Goal: Transaction & Acquisition: Purchase product/service

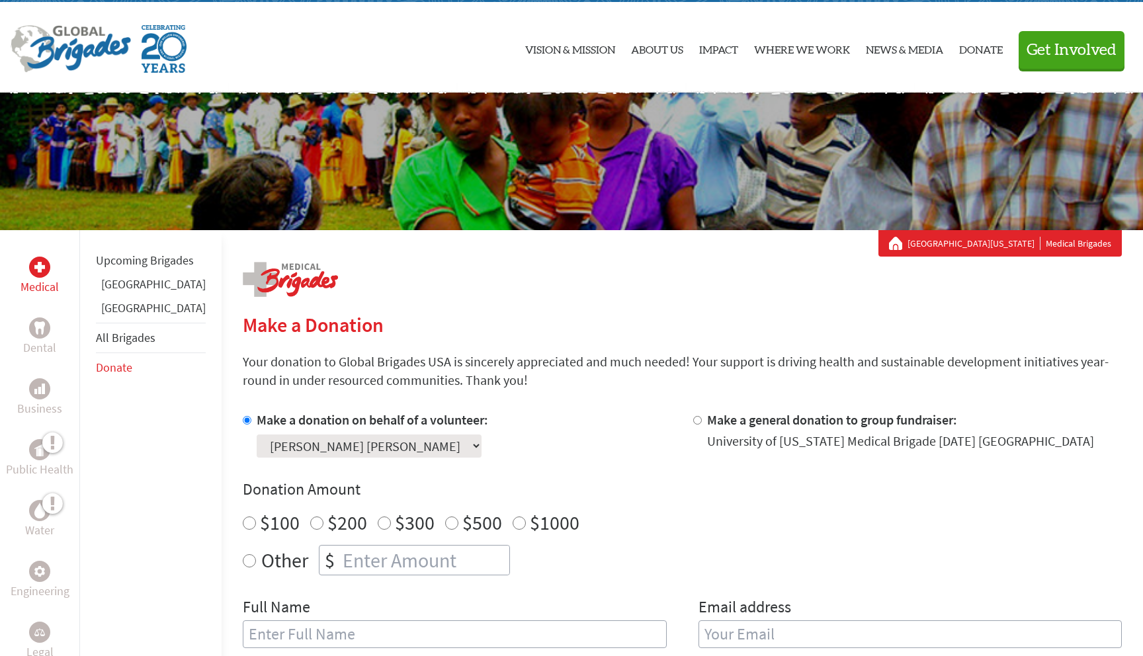
scroll to position [13, 0]
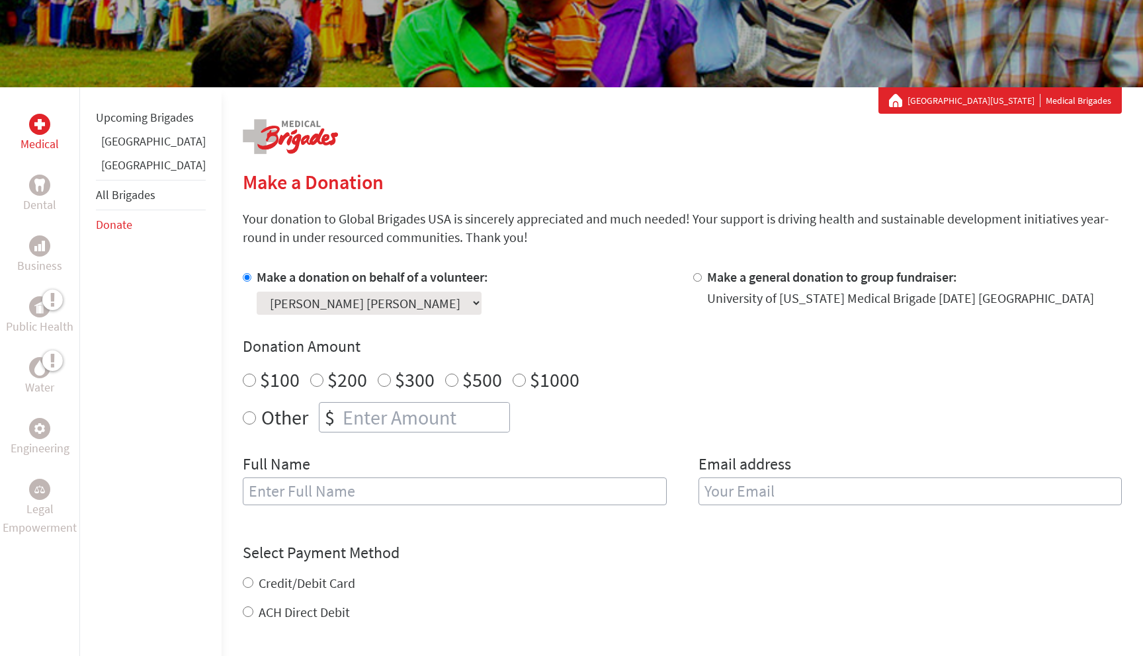
scroll to position [189, 0]
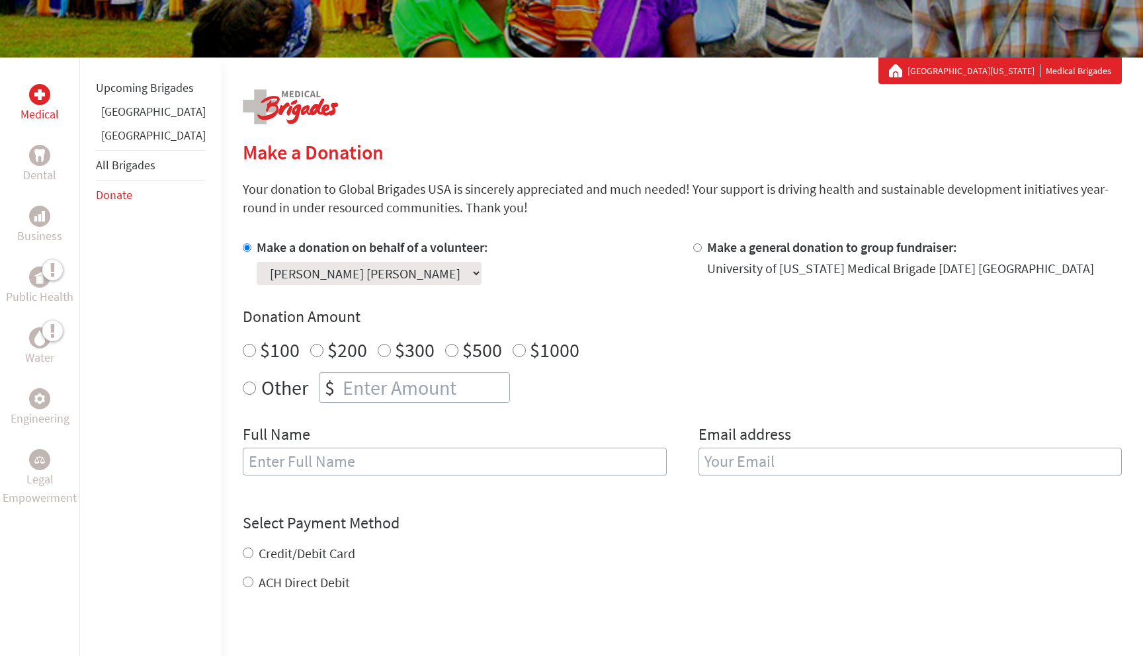
radio input "true"
click at [380, 387] on input "number" at bounding box center [424, 387] width 169 height 29
click at [340, 389] on input "1500" at bounding box center [424, 387] width 169 height 29
type input "1500"
click at [323, 470] on input "text" at bounding box center [455, 462] width 424 height 28
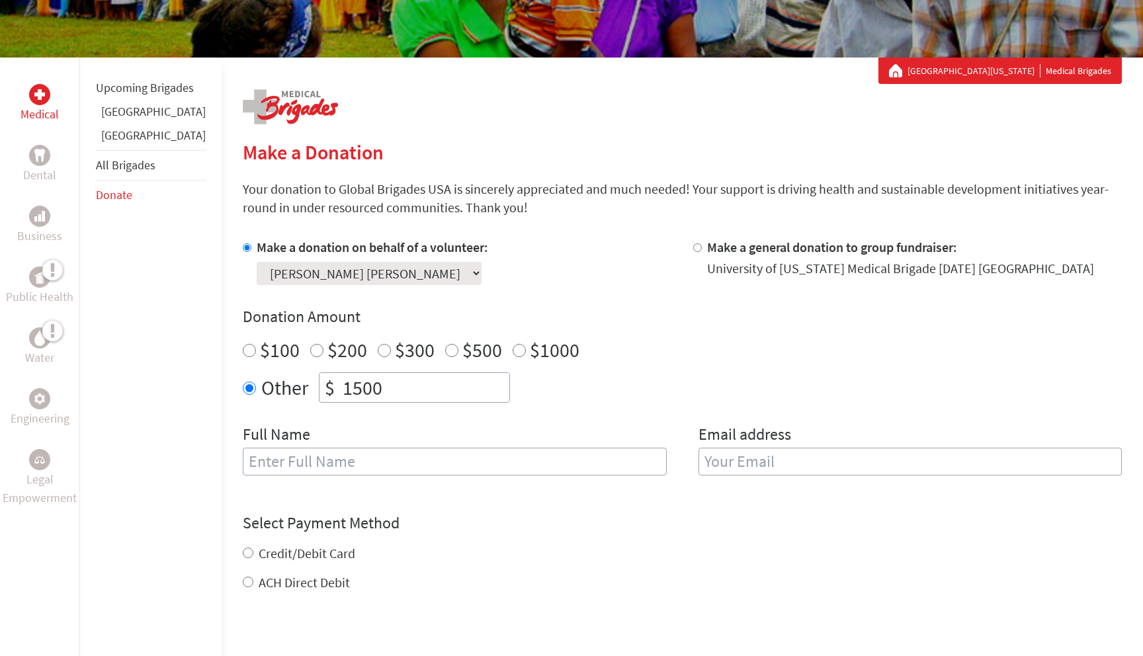
type input "Anna Stevens Rod"
type input "asrod@go.olemiss.edu"
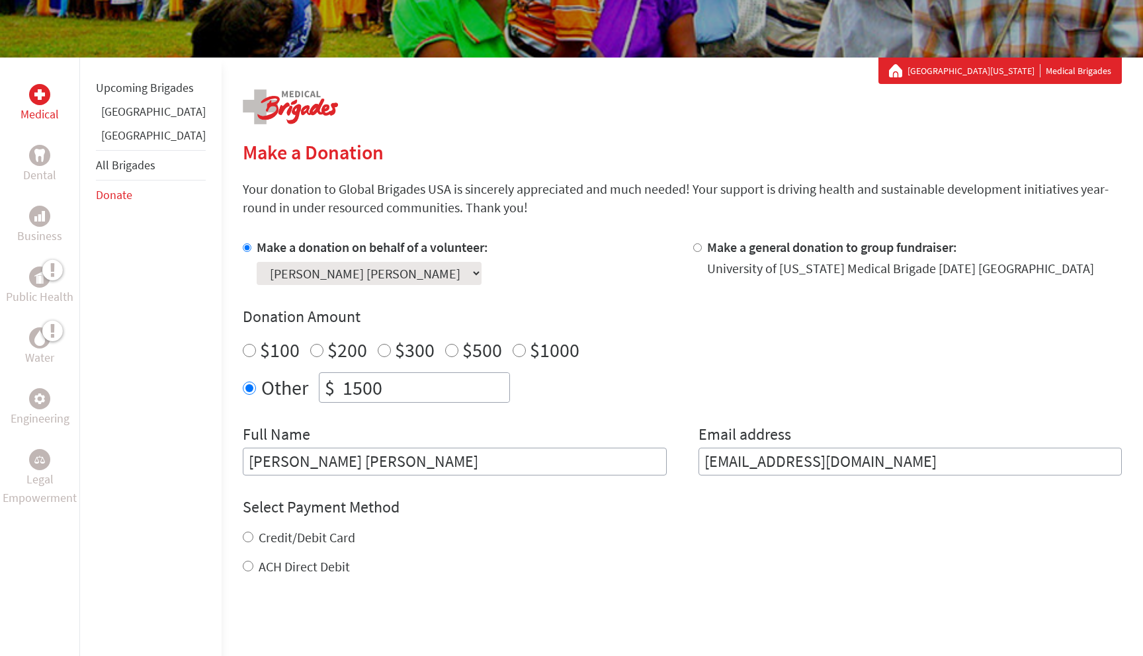
click at [707, 266] on div "University of [US_STATE] Medical Brigade [DATE] [GEOGRAPHIC_DATA]" at bounding box center [900, 268] width 387 height 19
click at [693, 243] on input "Make a general donation to group fundraiser:" at bounding box center [697, 247] width 9 height 9
radio input "true"
drag, startPoint x: 868, startPoint y: 468, endPoint x: 670, endPoint y: 461, distance: 198.5
click at [670, 461] on div "Full Name Anna Stevens Rod Email address asrod@go.olemiss.edu" at bounding box center [682, 450] width 879 height 52
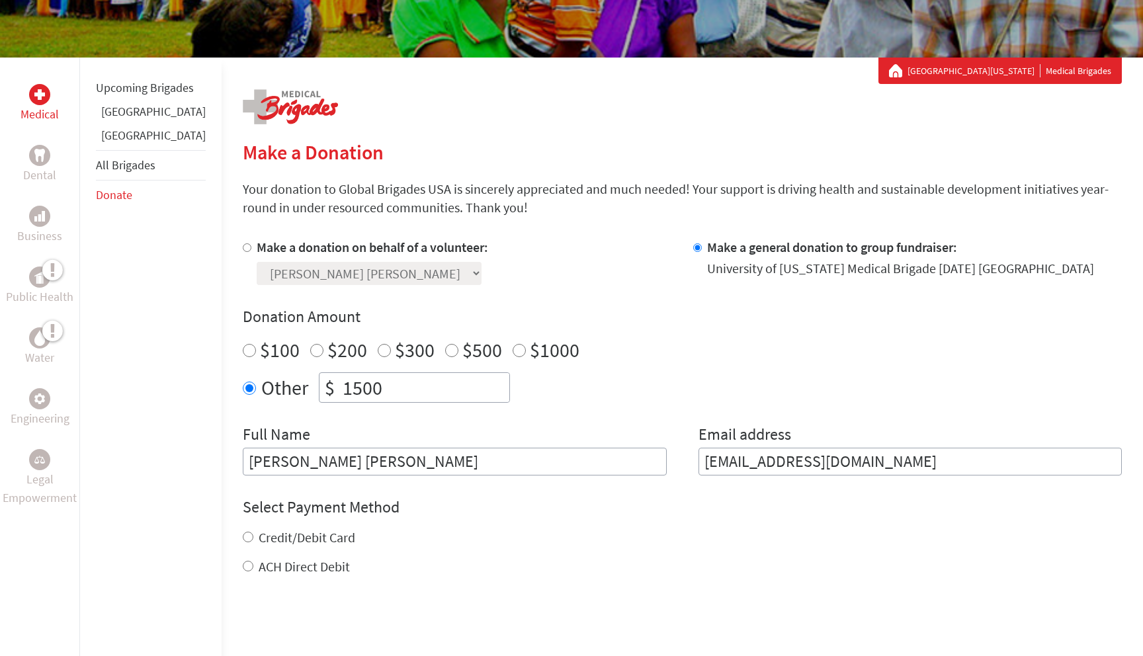
drag, startPoint x: 397, startPoint y: 460, endPoint x: 106, endPoint y: 458, distance: 290.3
click at [106, 458] on div "Medical Dental Business Public Health Water Engineering Legal Empowerment Upcom…" at bounding box center [571, 437] width 1143 height 758
type input "\"
type input "Coby Rod"
drag, startPoint x: 928, startPoint y: 465, endPoint x: 590, endPoint y: 450, distance: 338.2
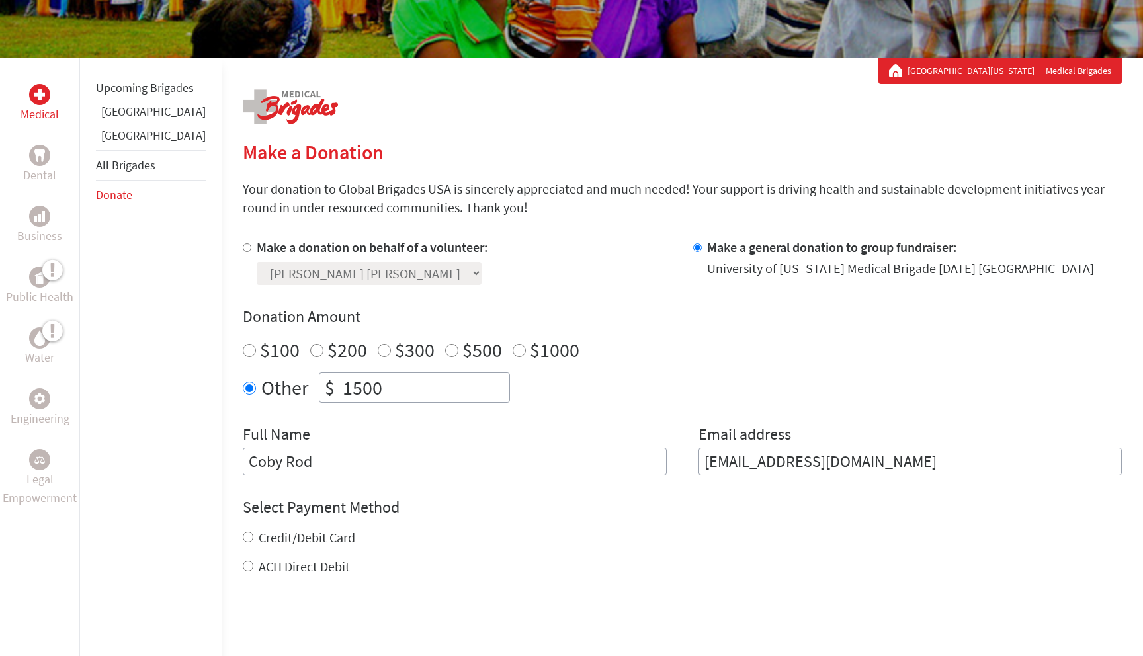
click at [590, 450] on div "Full Name Coby Rod Email address asrod@go.olemiss.edu" at bounding box center [682, 450] width 879 height 52
type input "coby@rodinsurancegroup.com"
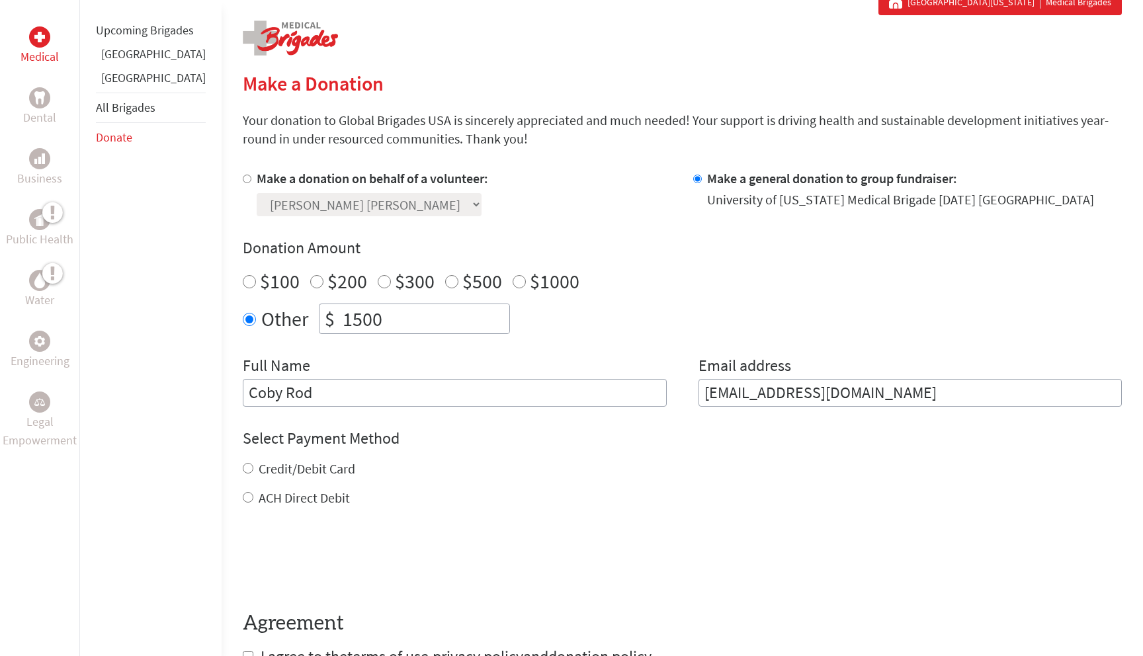
scroll to position [272, 0]
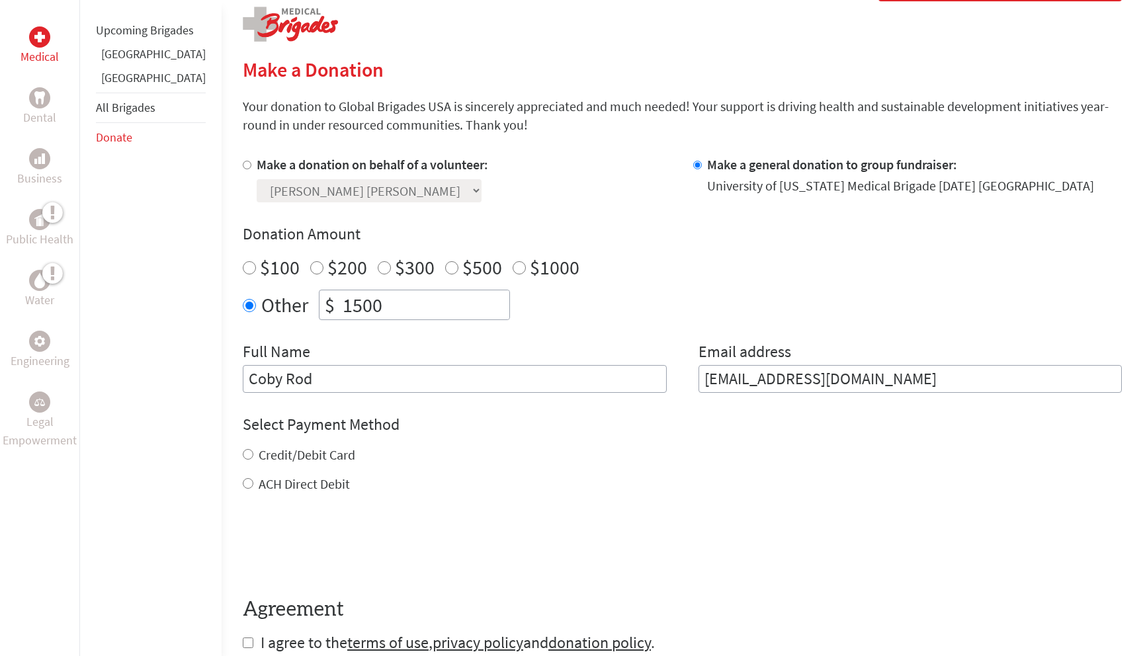
click at [243, 444] on div "Select Payment Method NOTE: American Express is not accepted. Please proceed no…" at bounding box center [682, 453] width 879 height 79
click at [259, 450] on label "Credit/Debit Card" at bounding box center [307, 454] width 97 height 17
click at [243, 450] on input "Credit/Debit Card" at bounding box center [248, 454] width 11 height 11
radio input "true"
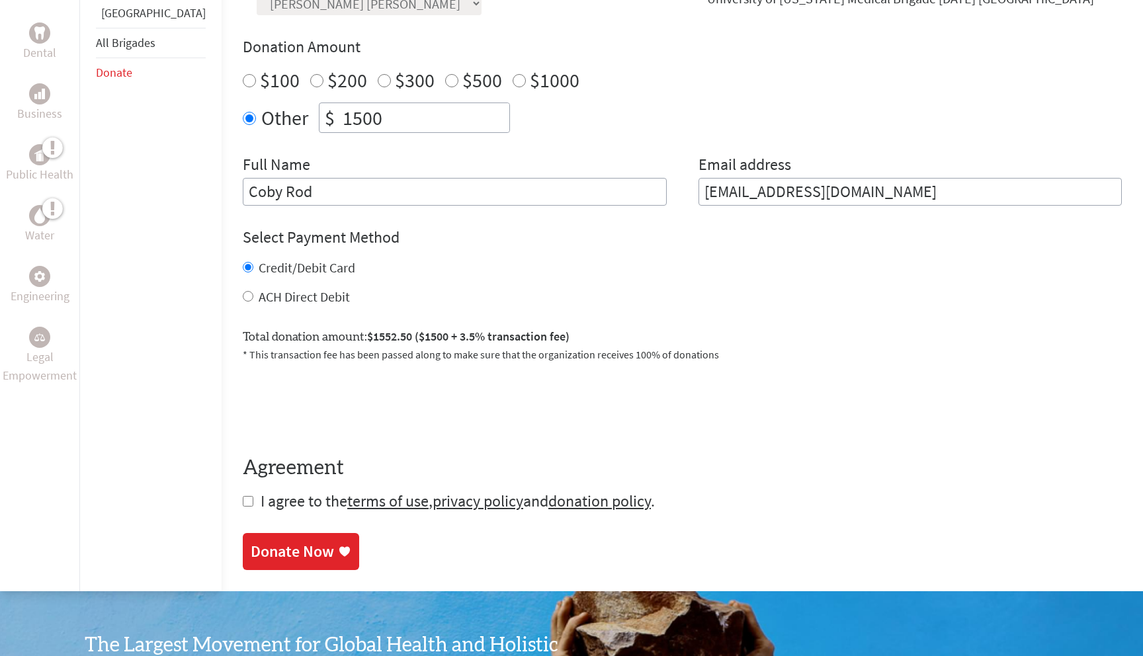
scroll to position [480, 0]
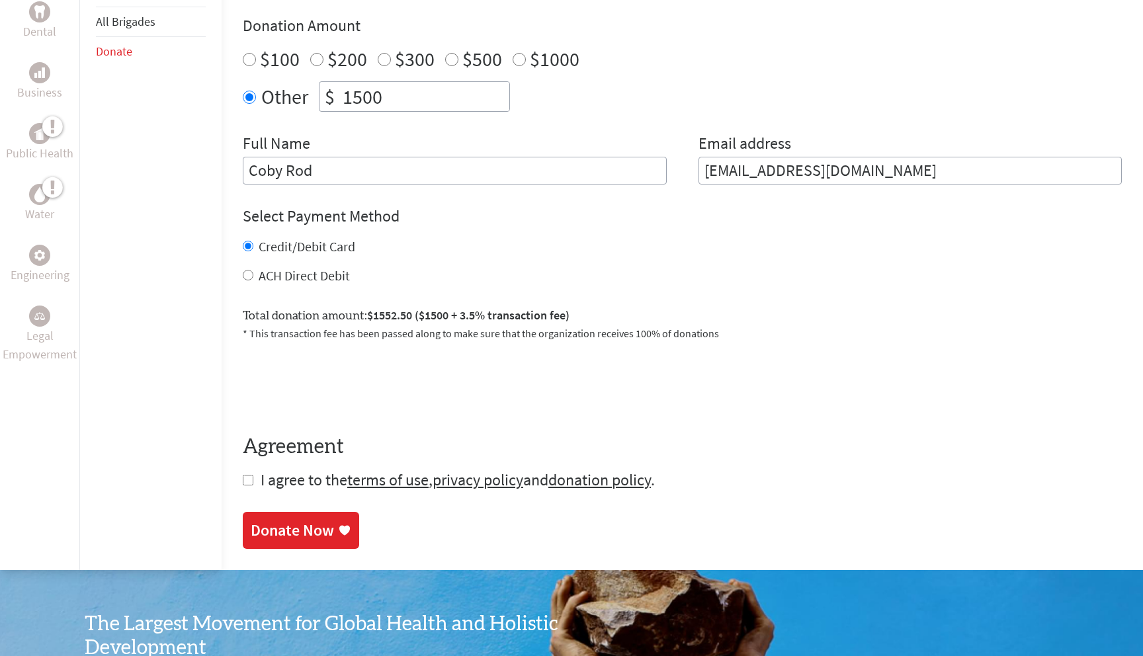
click at [261, 481] on span "I agree to the terms of use , privacy policy and donation policy ." at bounding box center [458, 479] width 394 height 20
click at [243, 491] on section "Make a Donation Your donation to Global Brigades USA is sincerely appreciated a…" at bounding box center [682, 199] width 879 height 700
click at [243, 487] on form "Make a donation on behalf of a volunteer: Select a volunteer... Ali Blackburn A…" at bounding box center [682, 219] width 879 height 544
click at [243, 485] on input "checkbox" at bounding box center [248, 480] width 11 height 11
checkbox input "true"
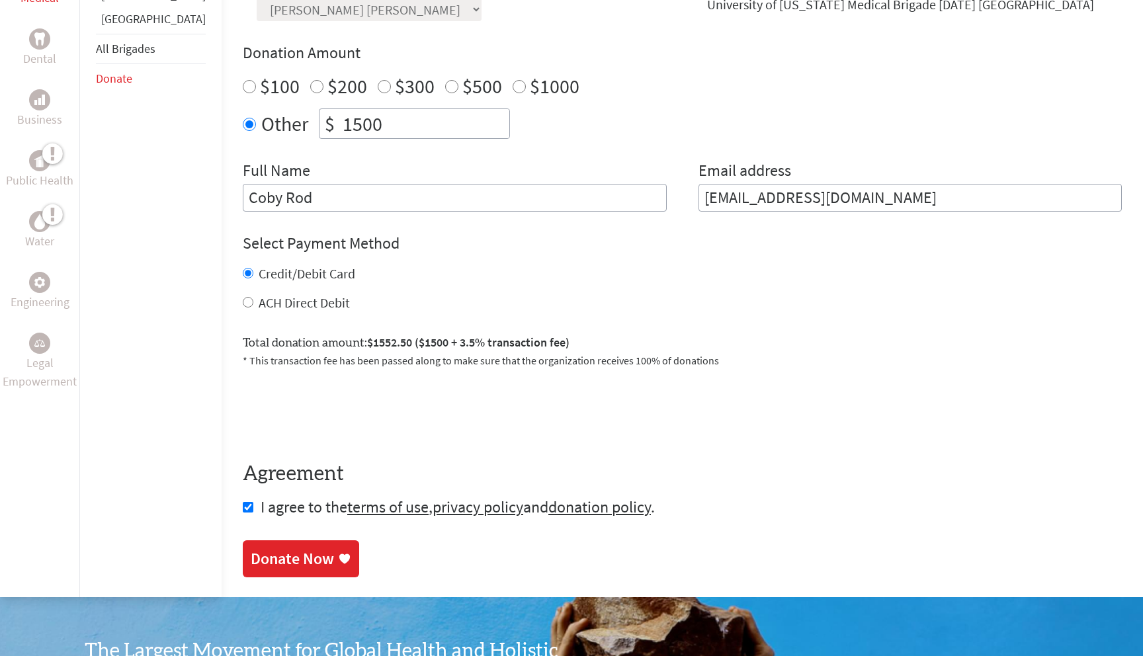
scroll to position [429, 0]
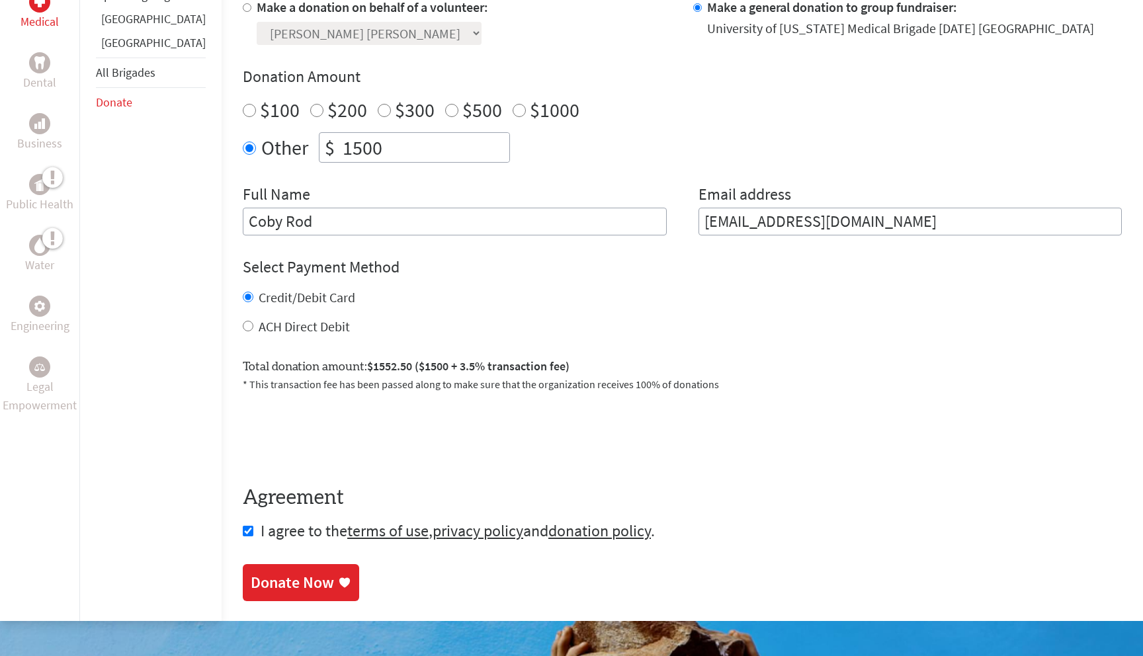
click at [266, 574] on div "Donate Now" at bounding box center [292, 582] width 83 height 21
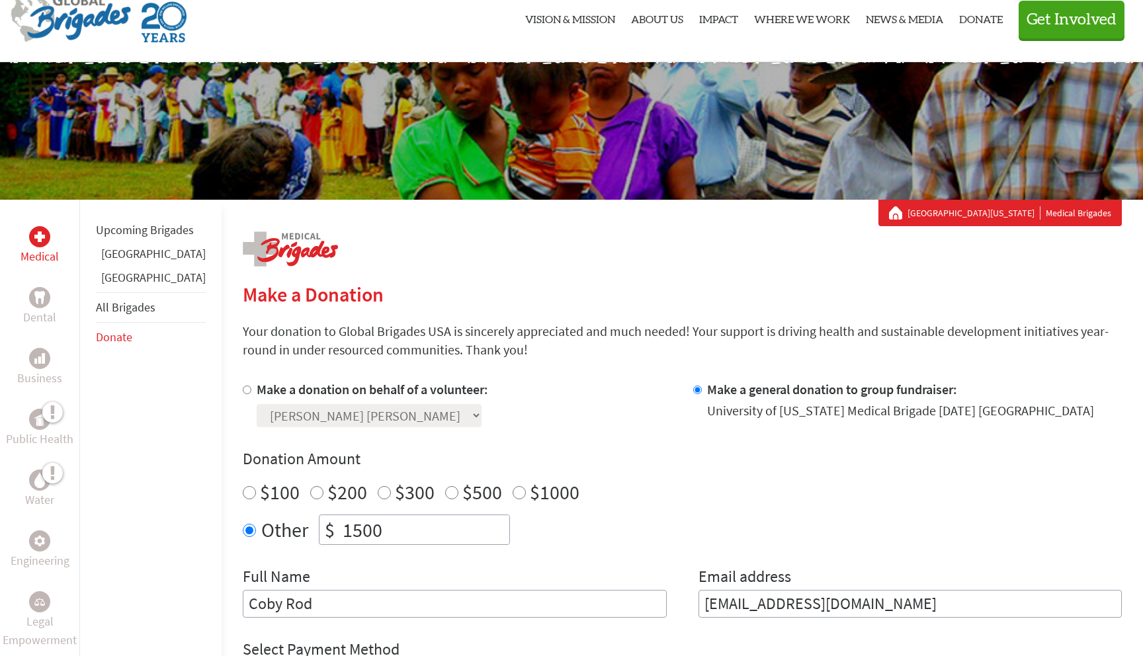
scroll to position [162, 0]
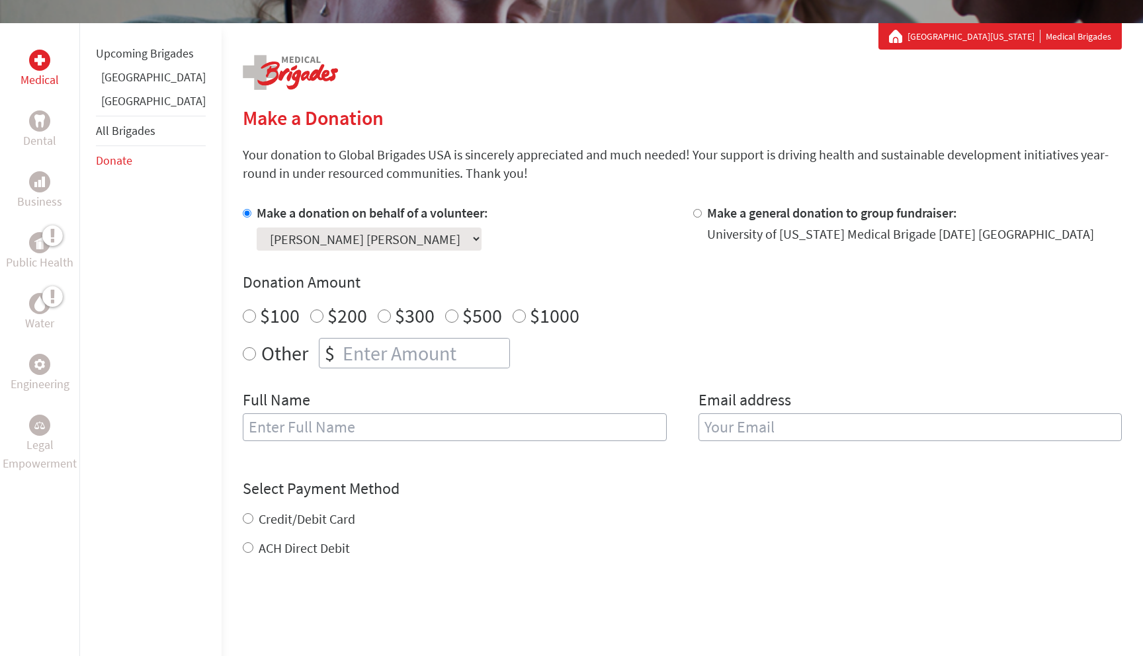
scroll to position [224, 0]
click at [319, 231] on select "Select a volunteer... Ali Blackburn Anna Rod Caroline Lunney Emercin Scholz Emm…" at bounding box center [369, 238] width 225 height 23
click at [257, 227] on select "Select a volunteer... Ali Blackburn Anna Rod Caroline Lunney Emercin Scholz Emm…" at bounding box center [369, 238] width 225 height 23
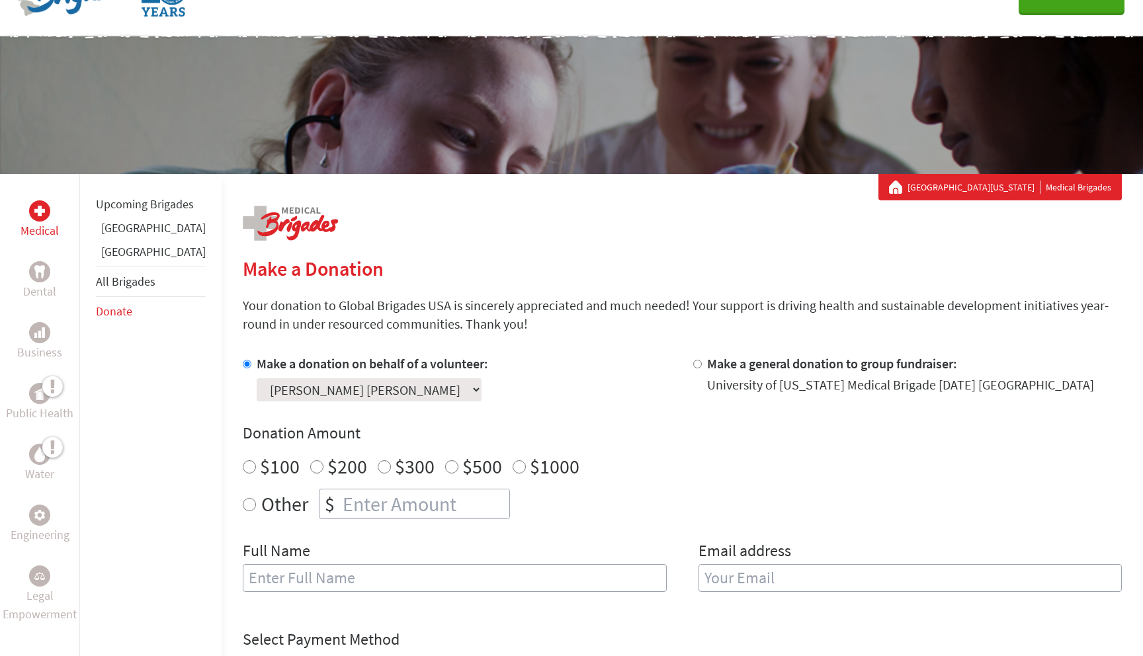
scroll to position [0, 0]
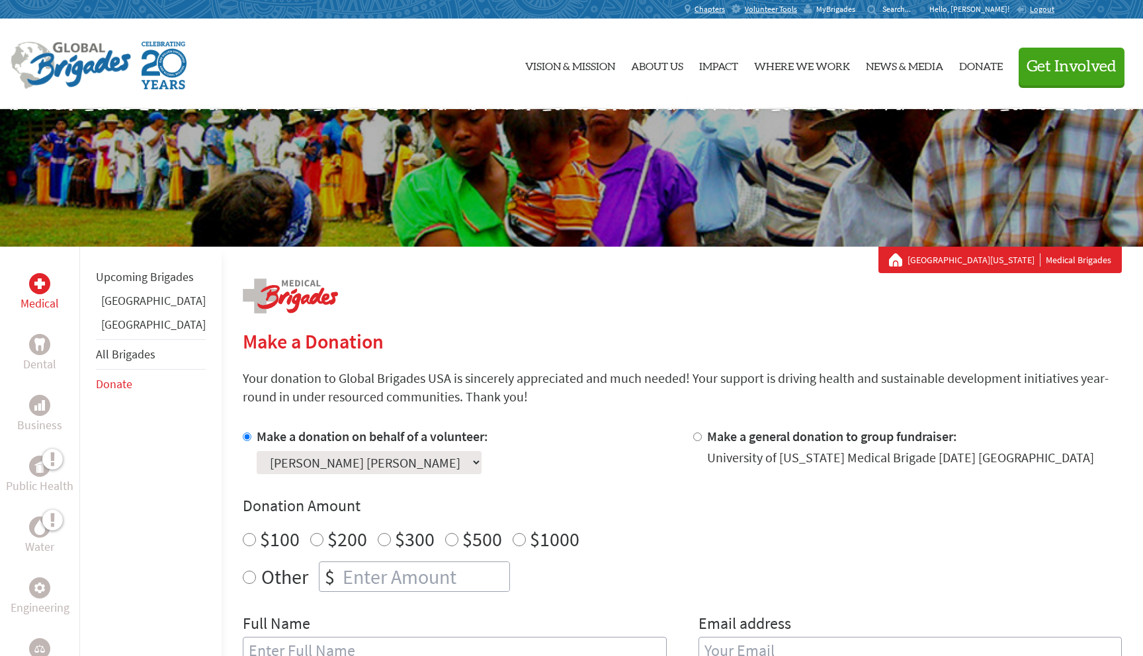
click at [855, 11] on span "MyBrigades" at bounding box center [835, 9] width 39 height 11
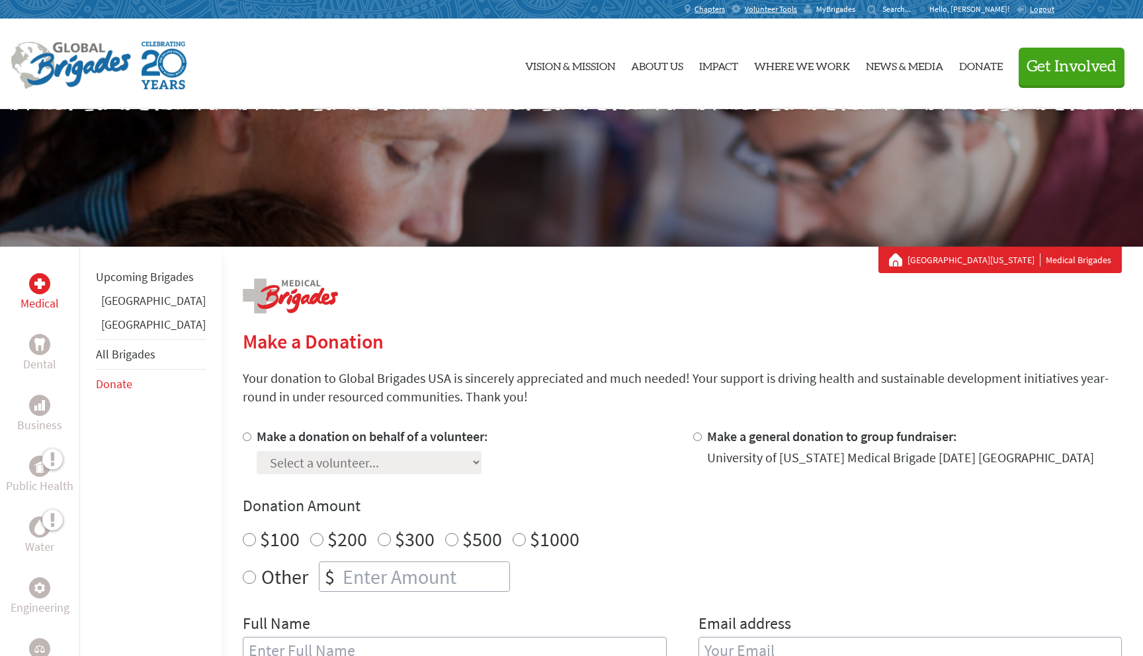
click at [855, 13] on span "MyBrigades" at bounding box center [835, 9] width 39 height 11
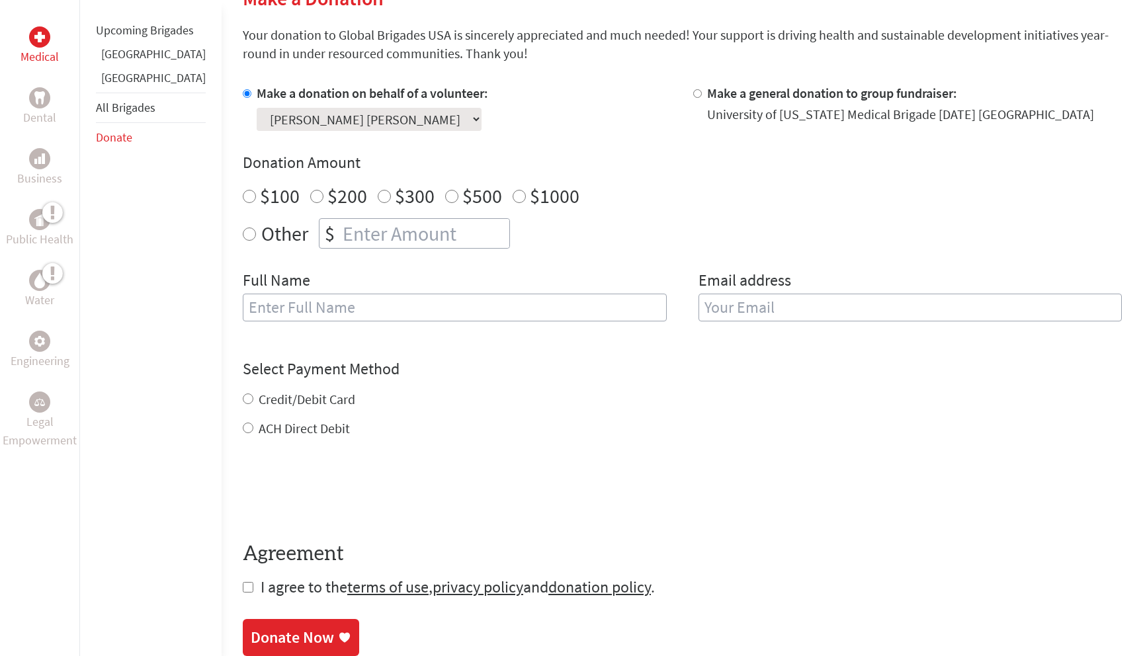
scroll to position [344, 0]
click at [317, 308] on input "text" at bounding box center [455, 306] width 424 height 28
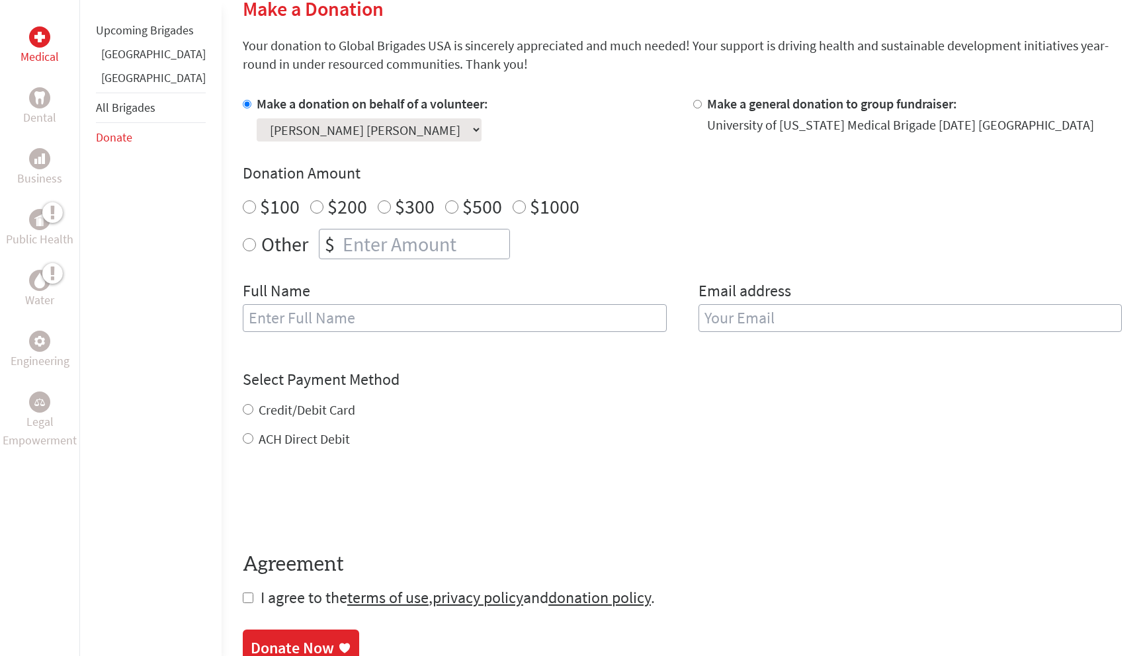
scroll to position [343, 0]
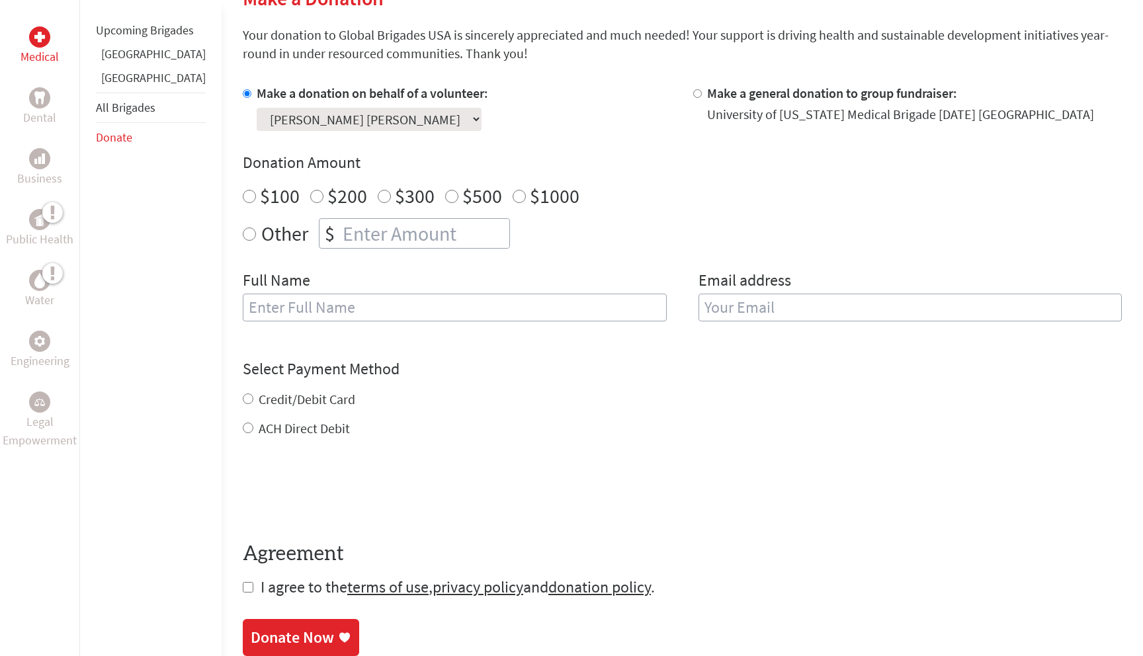
click at [357, 113] on select "Select a volunteer... [PERSON_NAME] [PERSON_NAME] [PERSON_NAME] Emercin [PERSON…" at bounding box center [369, 119] width 225 height 23
click at [257, 108] on select "Select a volunteer... [PERSON_NAME] [PERSON_NAME] [PERSON_NAME] Emercin [PERSON…" at bounding box center [369, 119] width 225 height 23
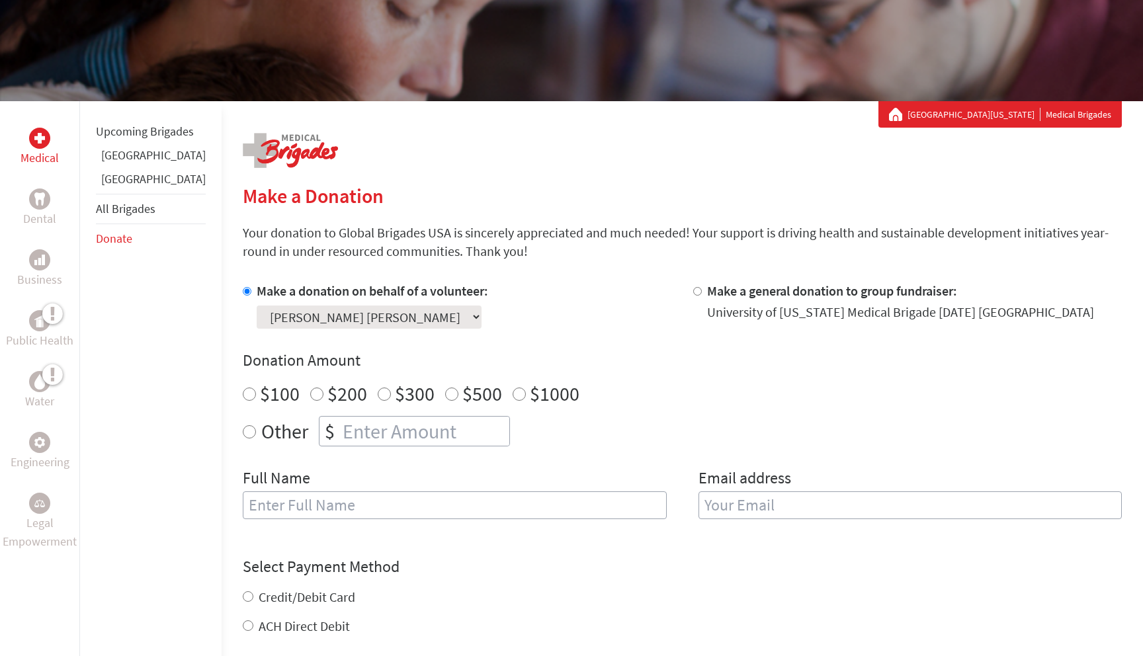
scroll to position [0, 0]
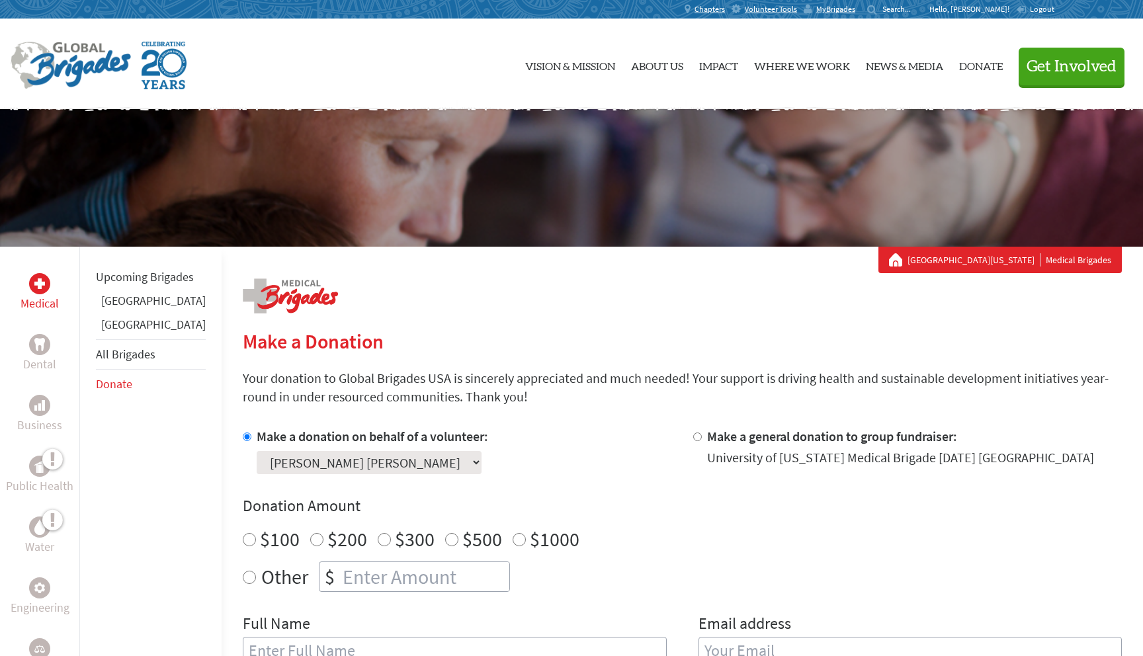
click at [1031, 11] on span "Logout" at bounding box center [1041, 9] width 24 height 10
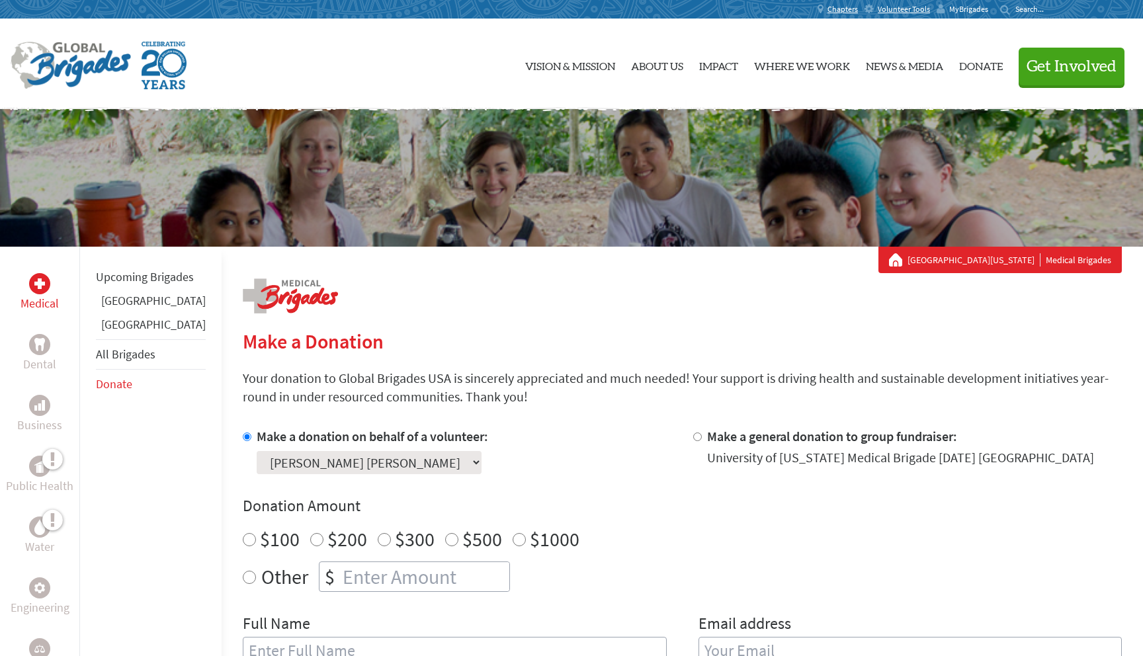
click at [971, 7] on span "MyBrigades" at bounding box center [968, 9] width 39 height 11
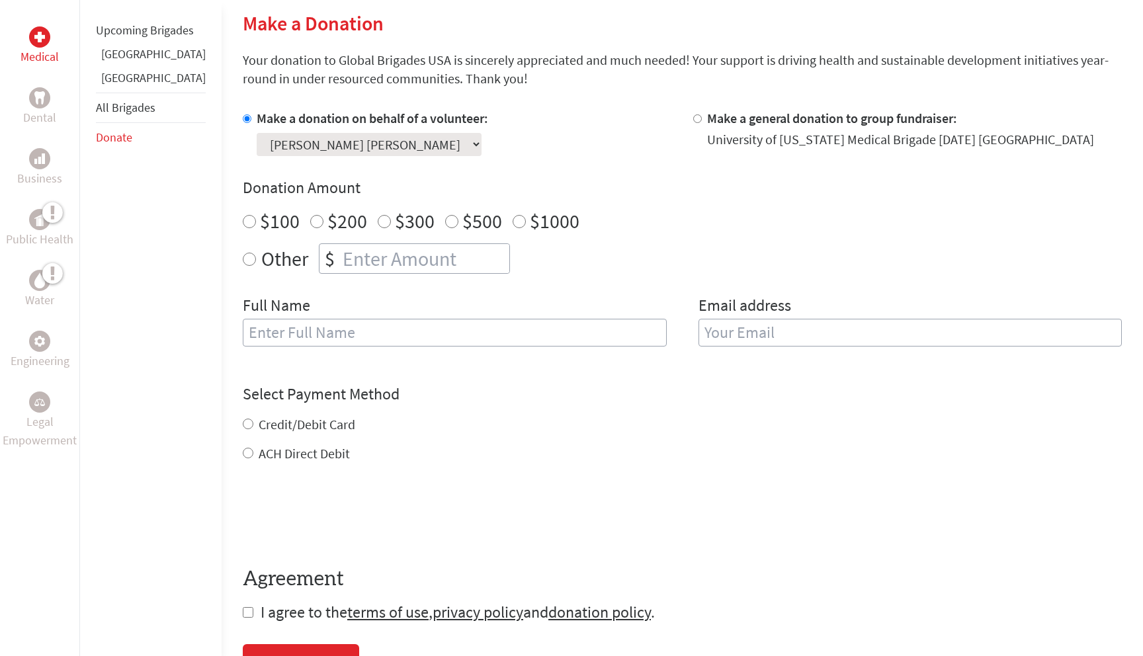
scroll to position [317, 0]
click at [319, 153] on select "Select a volunteer... [PERSON_NAME] [PERSON_NAME] [PERSON_NAME] Emercin [PERSON…" at bounding box center [369, 145] width 225 height 23
click at [257, 134] on select "Select a volunteer... [PERSON_NAME] [PERSON_NAME] [PERSON_NAME] Emercin [PERSON…" at bounding box center [369, 145] width 225 height 23
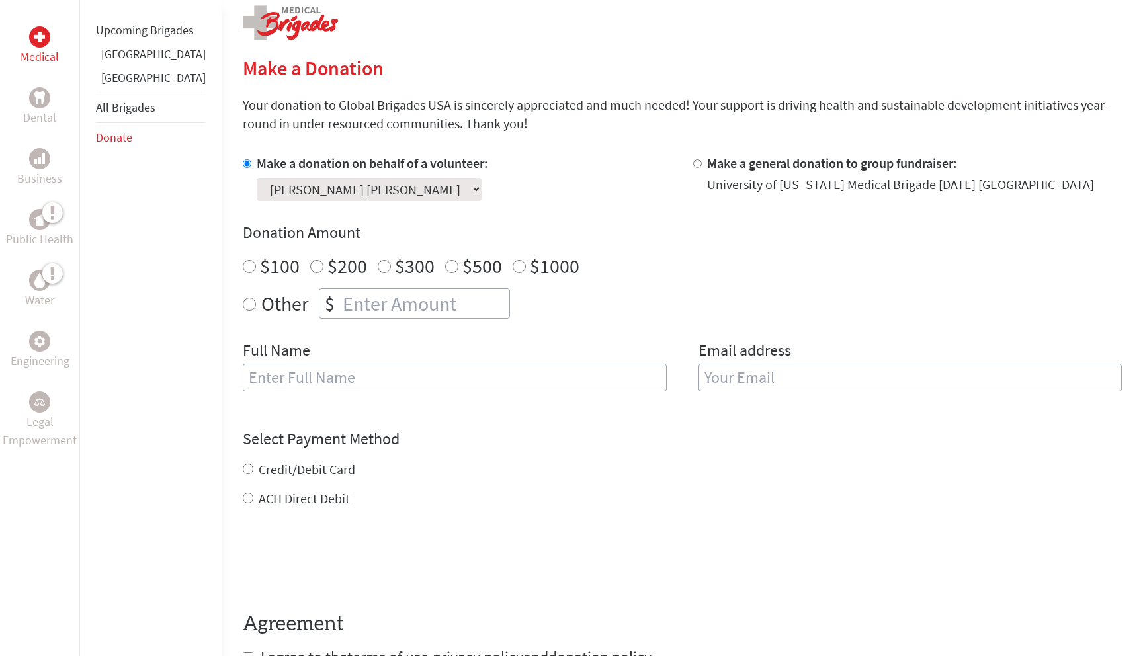
scroll to position [281, 0]
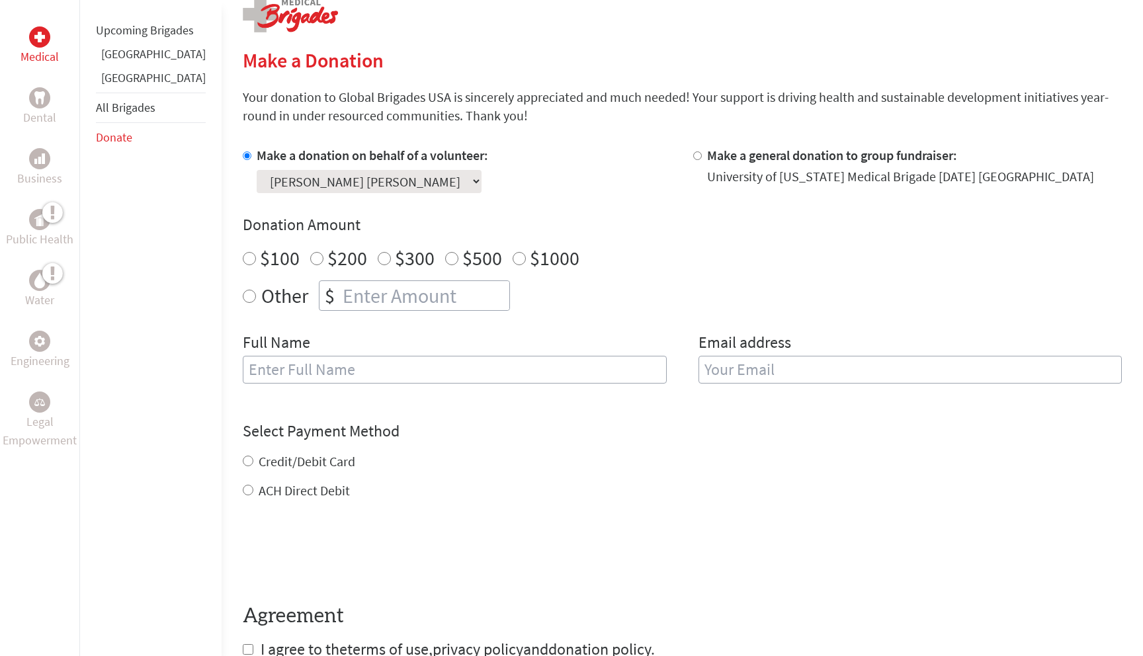
click at [132, 61] on link "[GEOGRAPHIC_DATA]" at bounding box center [153, 53] width 104 height 15
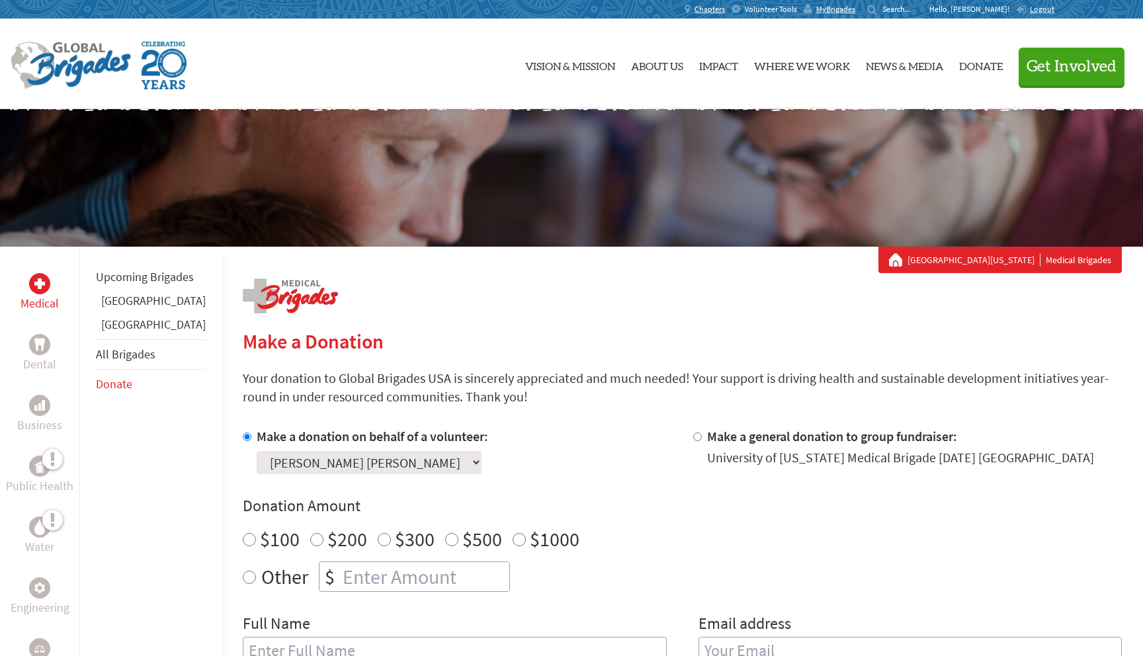
click at [797, 9] on span "Volunteer Tools" at bounding box center [771, 9] width 52 height 11
click at [855, 10] on span "MyBrigades" at bounding box center [835, 9] width 39 height 11
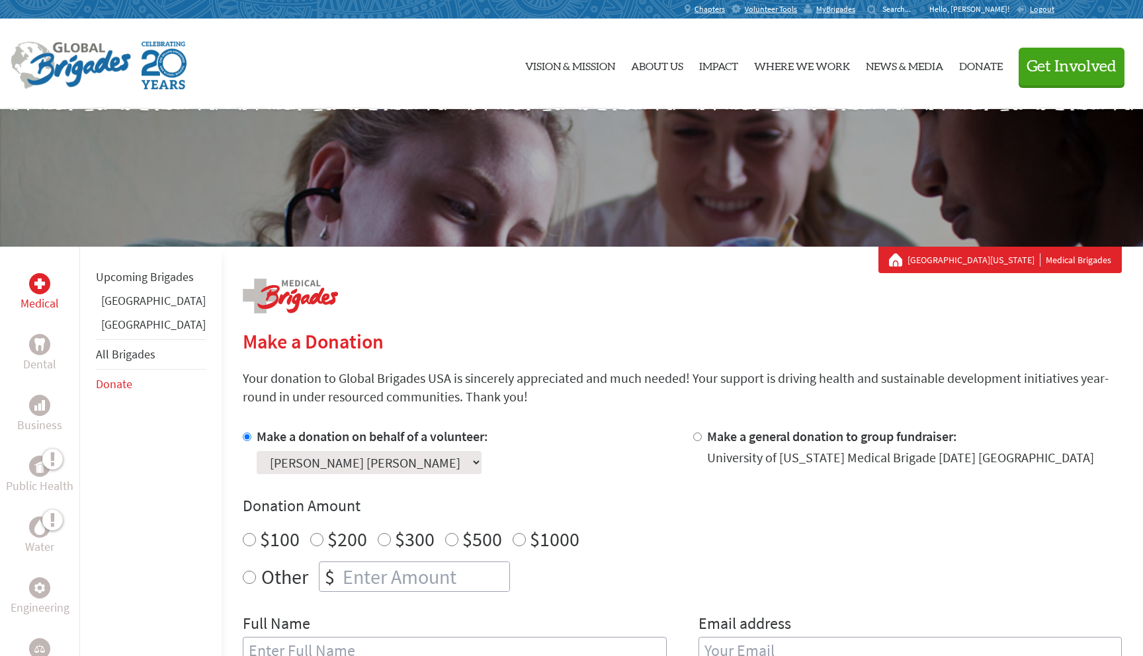
click at [741, 13] on icon at bounding box center [735, 9] width 9 height 8
click at [855, 10] on span "MyBrigades" at bounding box center [835, 9] width 39 height 11
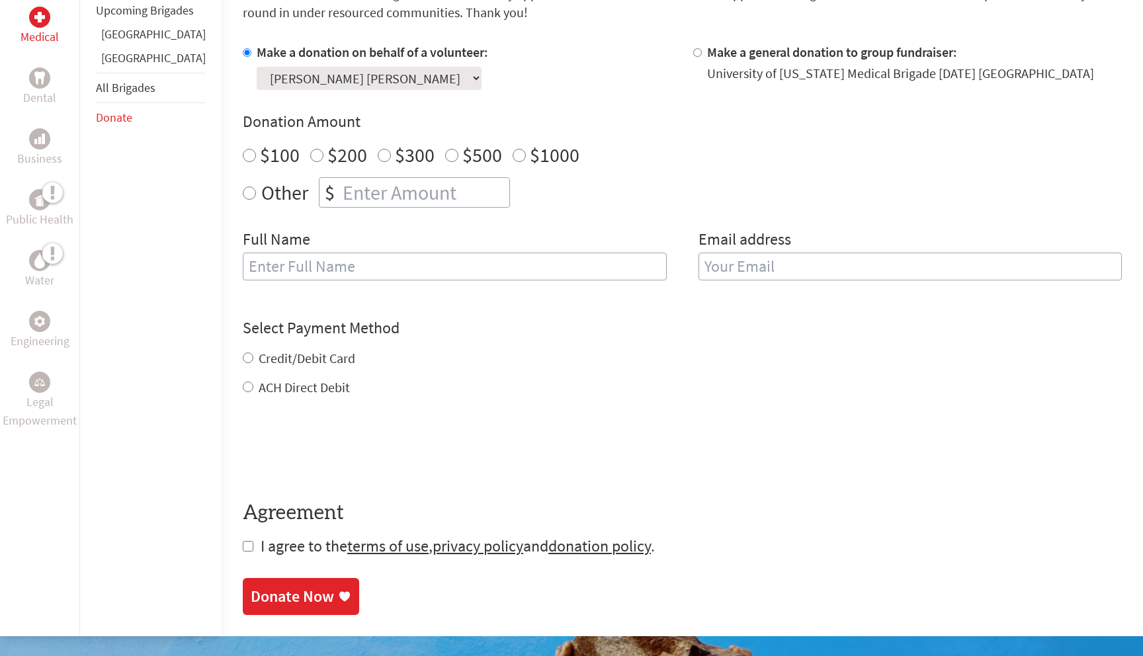
scroll to position [362, 0]
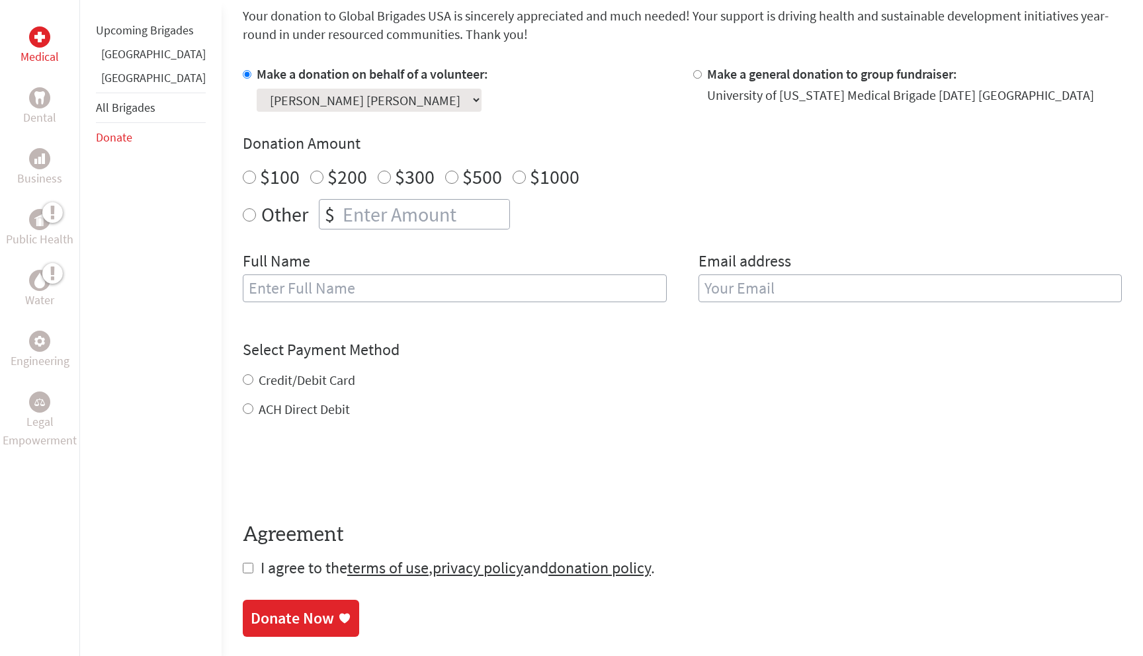
radio input "true"
click at [374, 210] on input "number" at bounding box center [424, 214] width 169 height 29
type input "20"
click at [358, 294] on input "text" at bounding box center [455, 288] width 424 height 28
type input "[PERSON_NAME] [PERSON_NAME]"
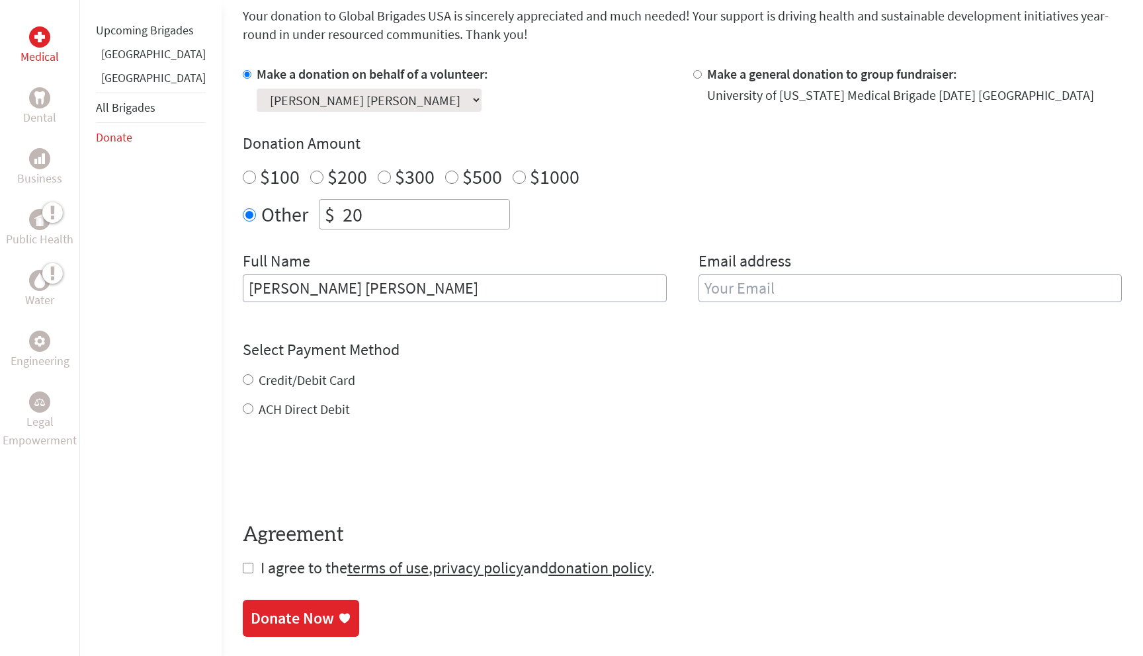
type input "[EMAIL_ADDRESS][DOMAIN_NAME]"
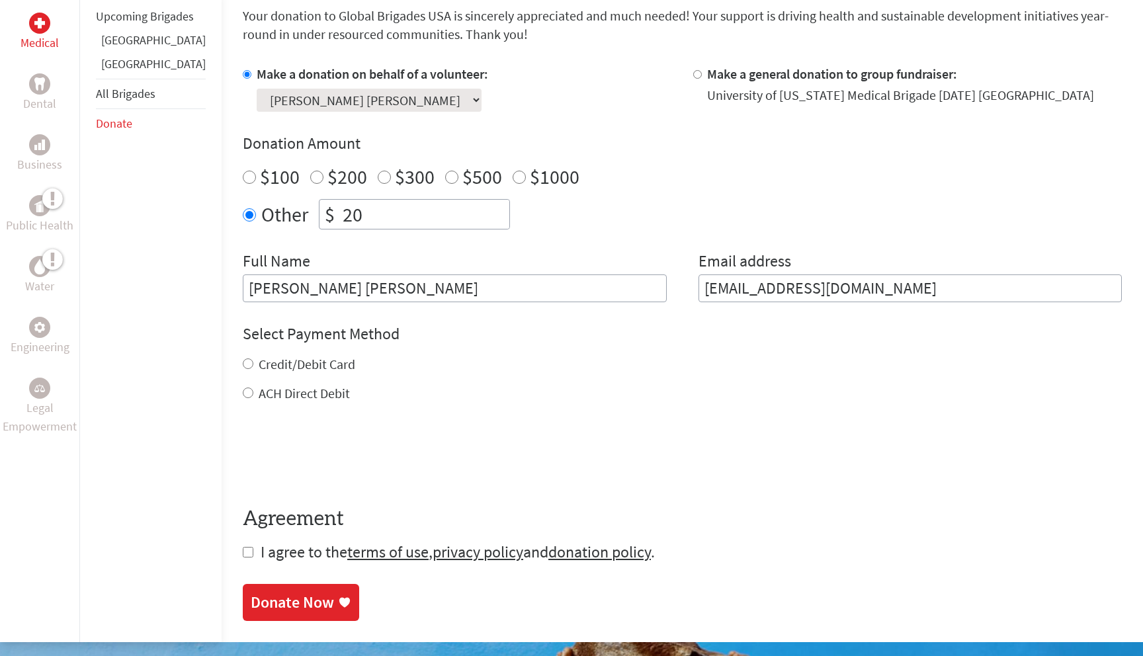
click at [298, 362] on label "Credit/Debit Card" at bounding box center [307, 364] width 97 height 17
click at [253, 362] on input "Credit/Debit Card" at bounding box center [248, 363] width 11 height 11
radio input "true"
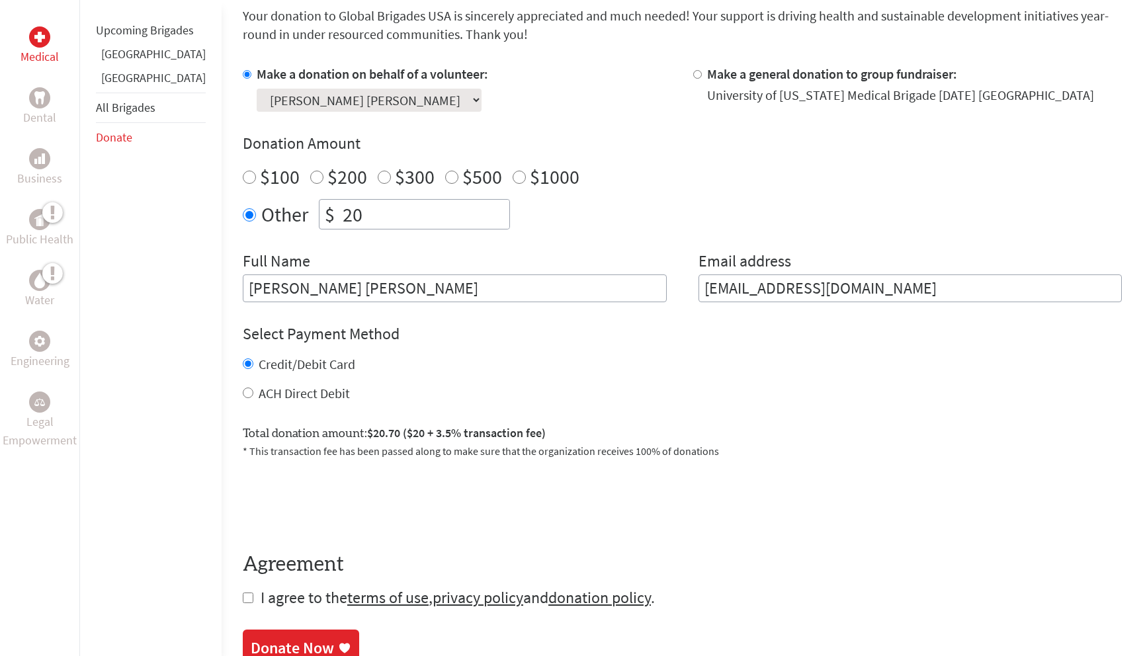
click at [327, 104] on select "Select a volunteer... [PERSON_NAME] [PERSON_NAME] [PERSON_NAME] Emercin [PERSON…" at bounding box center [369, 100] width 225 height 23
click at [257, 89] on select "Select a volunteer... [PERSON_NAME] [PERSON_NAME] [PERSON_NAME] Emercin [PERSON…" at bounding box center [369, 100] width 225 height 23
click at [266, 79] on label "Make a donation on behalf of a volunteer:" at bounding box center [372, 73] width 231 height 17
click at [251, 79] on input "Make a donation on behalf of a volunteer:" at bounding box center [247, 74] width 9 height 9
click at [266, 79] on label "Make a donation on behalf of a volunteer:" at bounding box center [372, 73] width 231 height 17
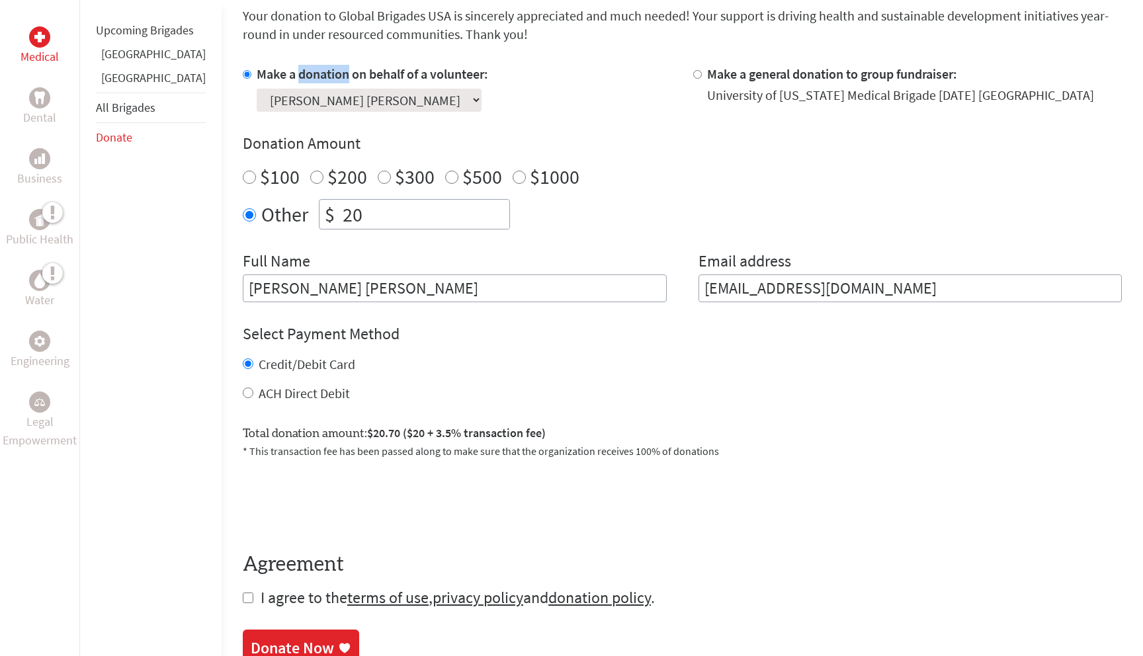
click at [251, 79] on input "Make a donation on behalf of a volunteer:" at bounding box center [247, 74] width 9 height 9
click at [444, 115] on div "Make a donation on behalf of a volunteer: Select a volunteer... [PERSON_NAME] […" at bounding box center [682, 183] width 879 height 237
click at [333, 106] on select "Select a volunteer... [PERSON_NAME] [PERSON_NAME] [PERSON_NAME] Emercin [PERSON…" at bounding box center [369, 100] width 225 height 23
click at [257, 89] on select "Select a volunteer... [PERSON_NAME] [PERSON_NAME] [PERSON_NAME] Emercin [PERSON…" at bounding box center [369, 100] width 225 height 23
click at [366, 70] on label "Make a donation on behalf of a volunteer:" at bounding box center [372, 73] width 231 height 17
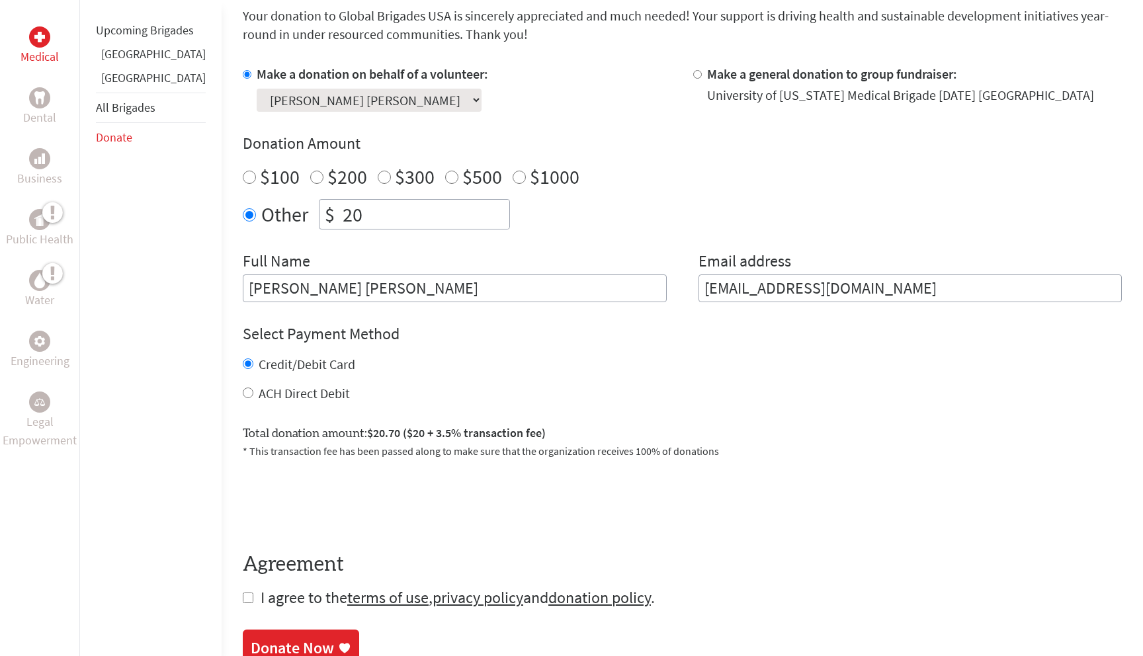
click at [251, 70] on input "Make a donation on behalf of a volunteer:" at bounding box center [247, 74] width 9 height 9
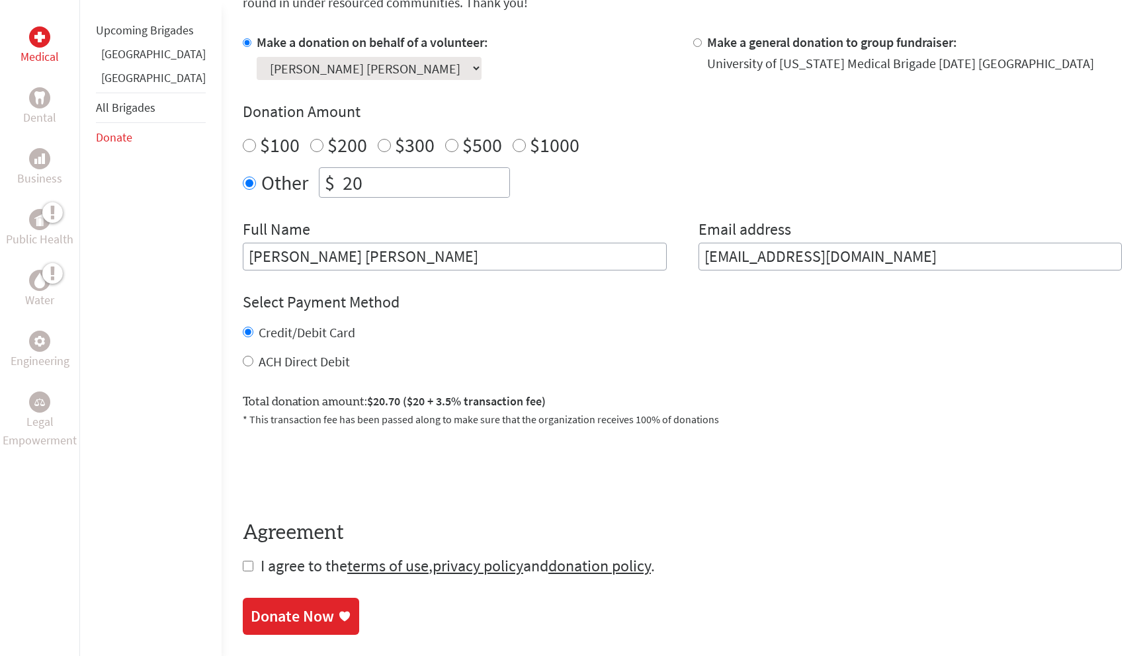
scroll to position [399, 0]
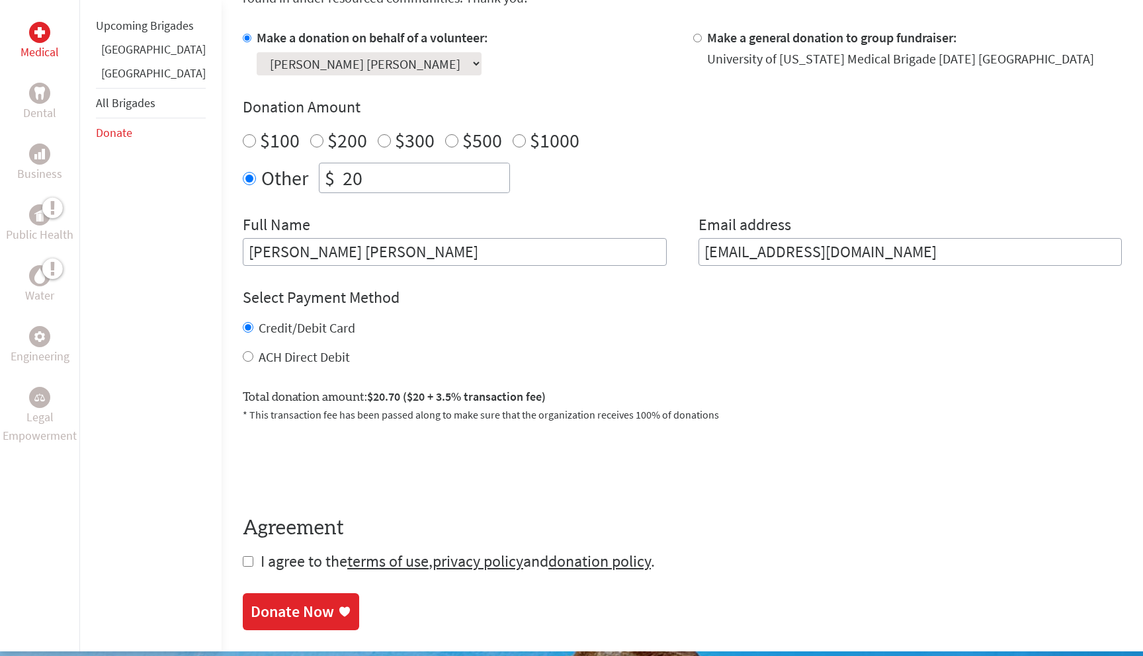
click at [314, 66] on select "Select a volunteer... [PERSON_NAME] [PERSON_NAME] [PERSON_NAME] Emercin [PERSON…" at bounding box center [369, 63] width 225 height 23
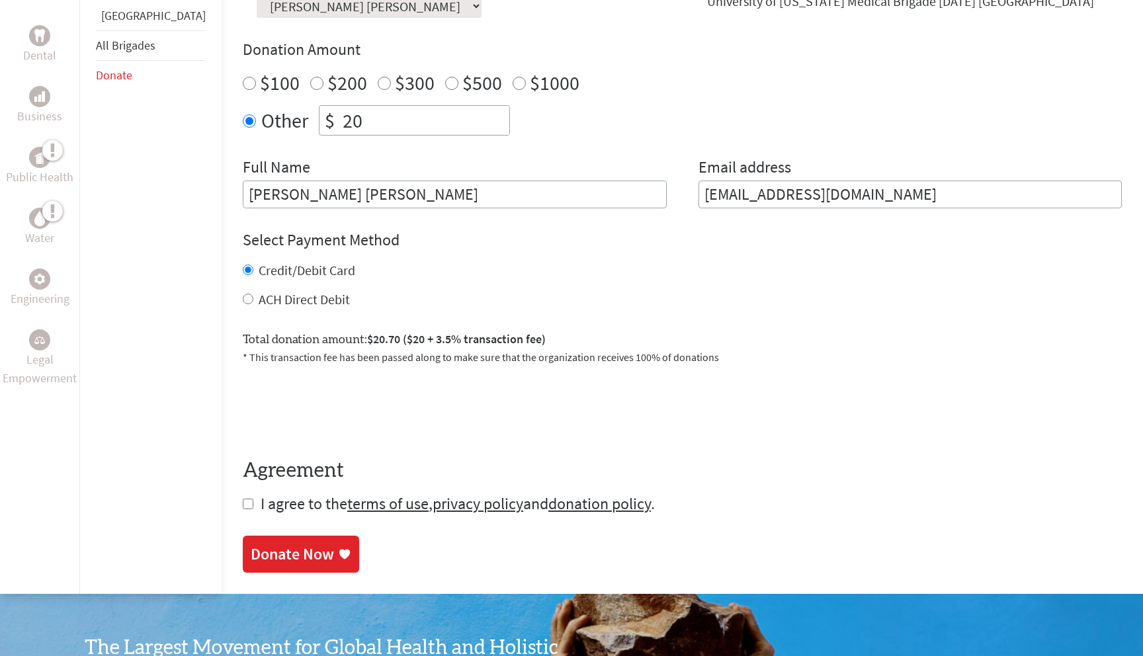
scroll to position [466, 0]
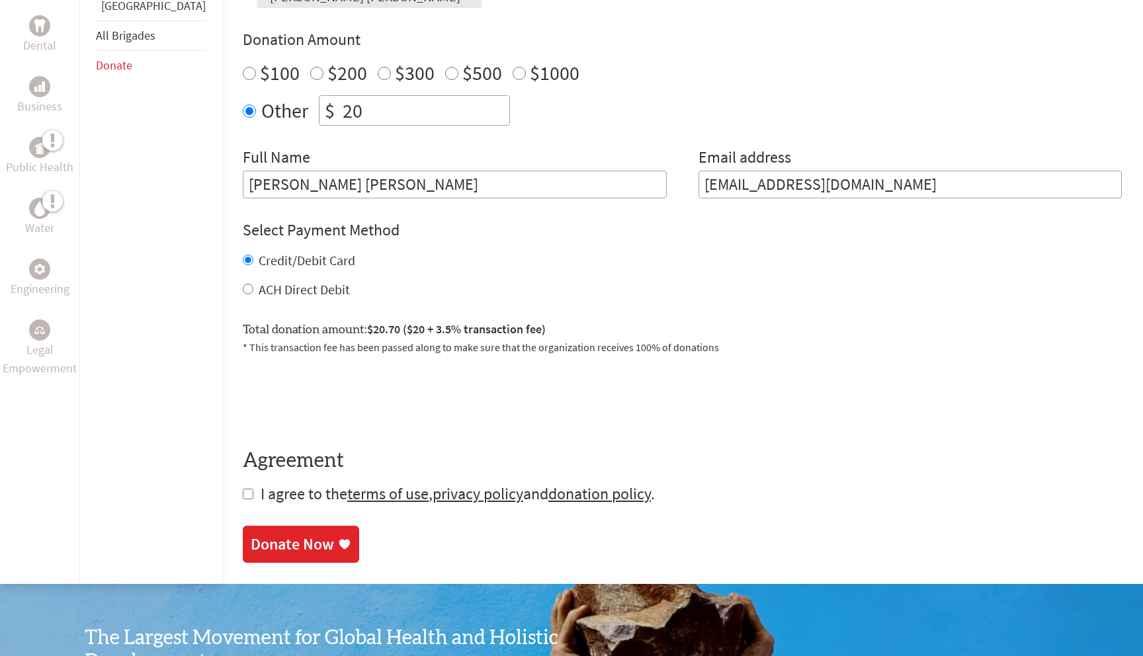
click at [261, 500] on span "I agree to the terms of use , privacy policy and donation policy ." at bounding box center [458, 493] width 394 height 20
click at [243, 495] on input "checkbox" at bounding box center [248, 494] width 11 height 11
checkbox input "true"
click at [251, 537] on div "Donate Now" at bounding box center [292, 545] width 83 height 21
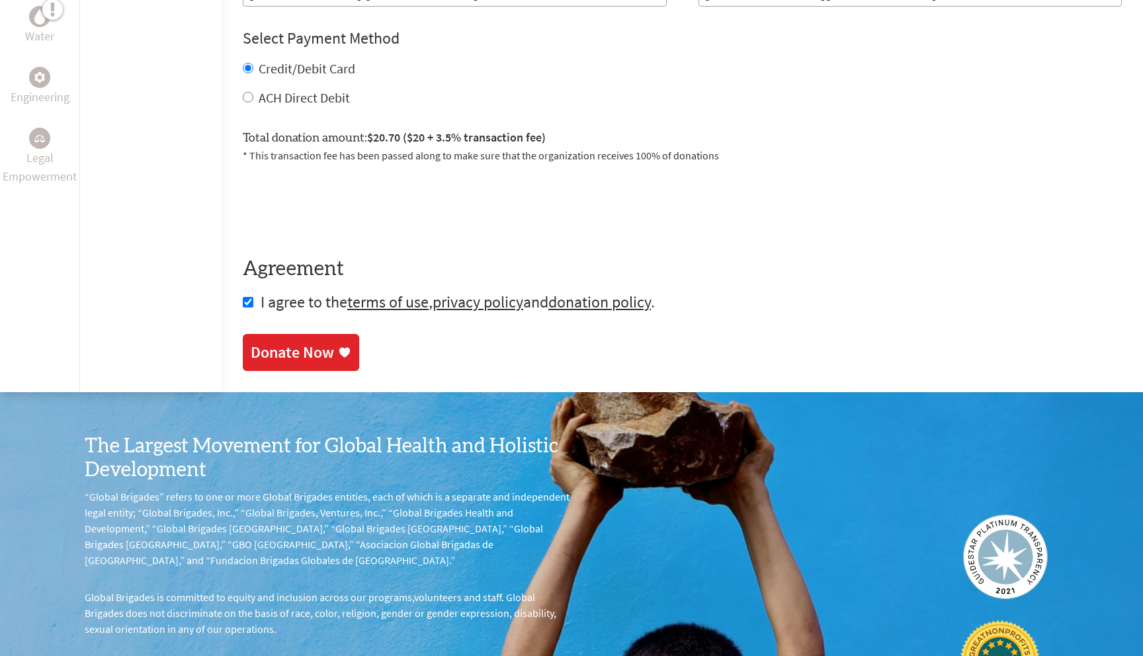
scroll to position [731, 0]
